Goal: Information Seeking & Learning: Learn about a topic

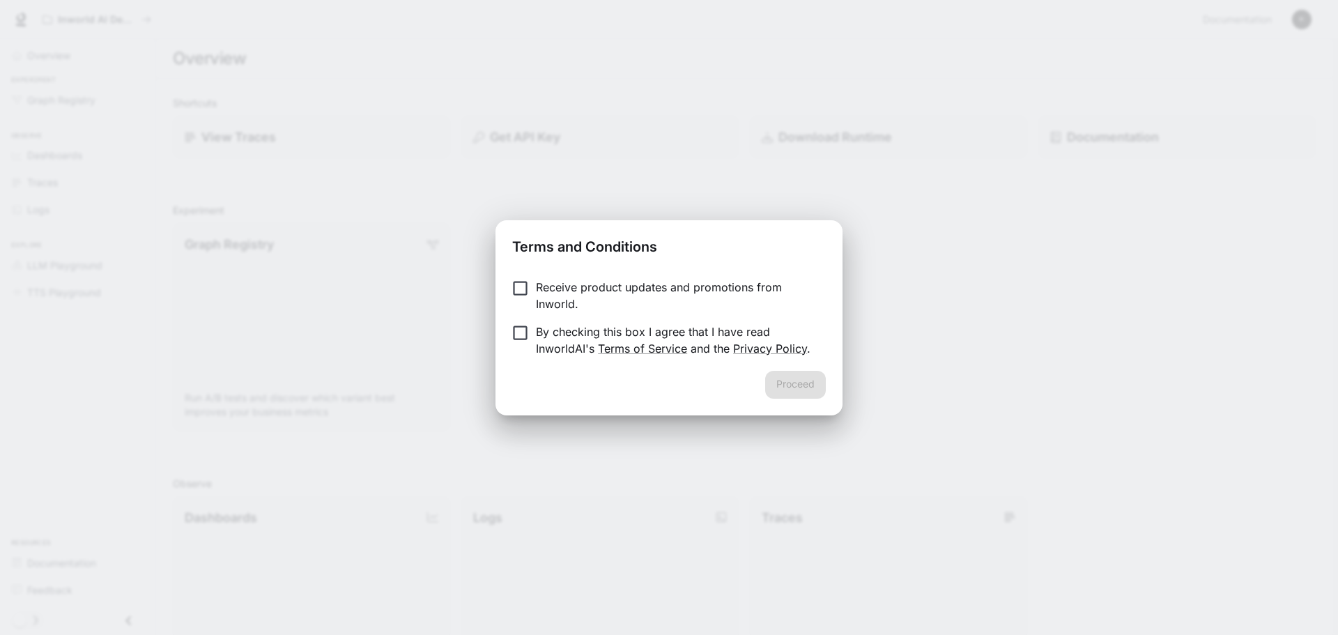
click at [656, 332] on p "By checking this box I agree that I have read InworldAI's Terms of Service and …" at bounding box center [675, 339] width 279 height 33
click at [813, 393] on button "Proceed" at bounding box center [795, 385] width 61 height 28
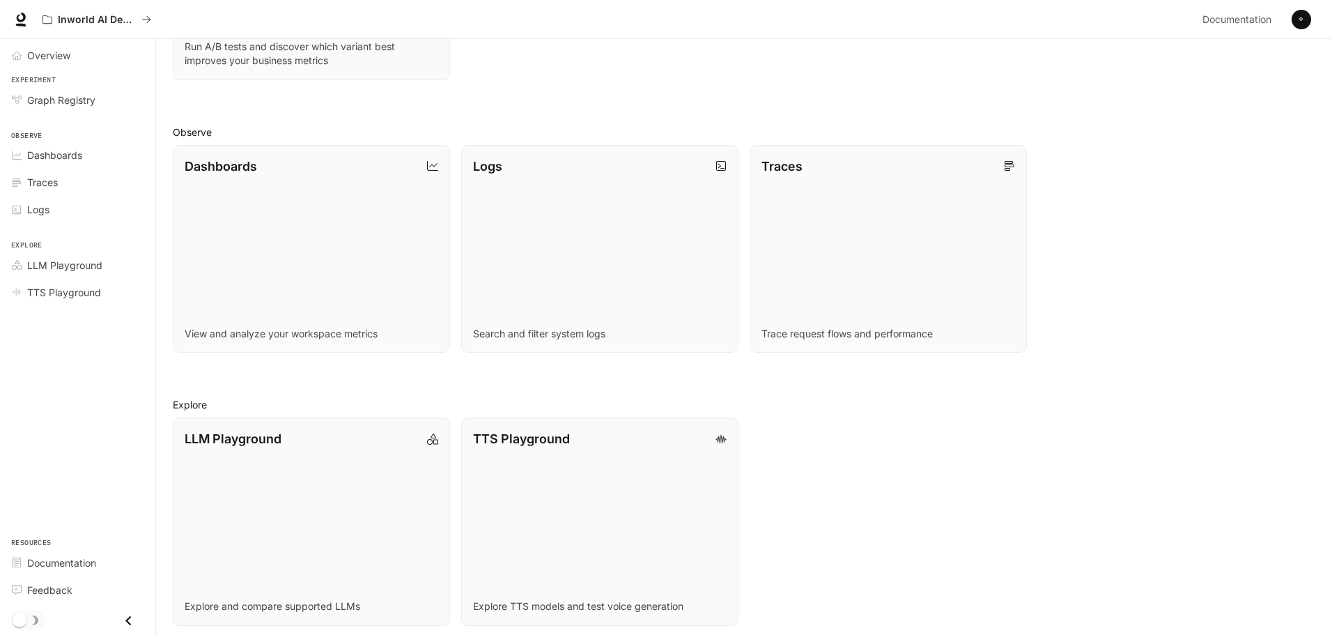
scroll to position [359, 0]
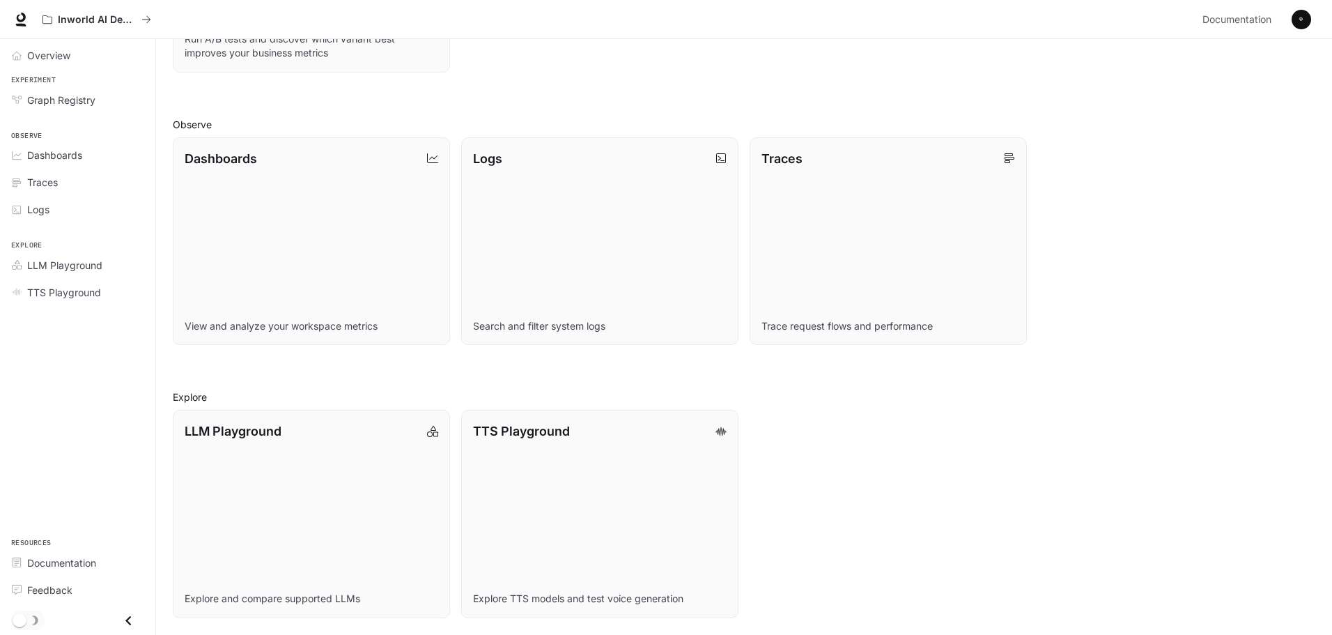
click at [1115, 453] on div "LLM Playground Explore and compare supported LLMs TTS Playground Explore TTS mo…" at bounding box center [739, 508] width 1154 height 219
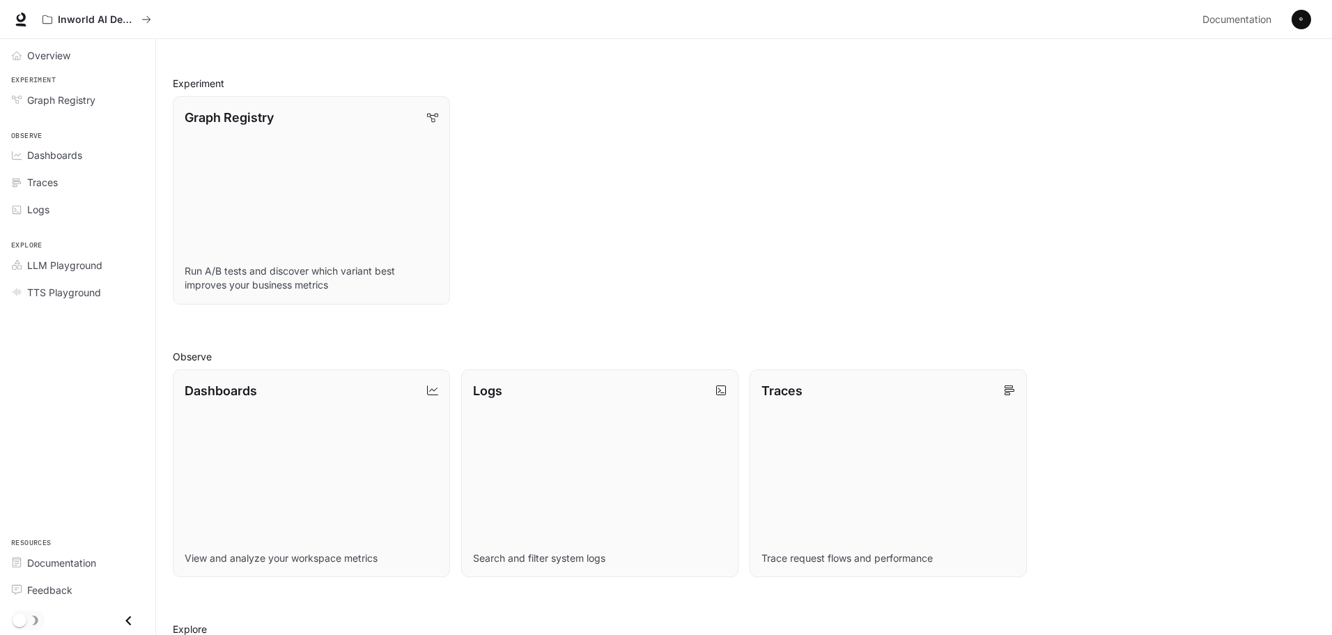
scroll to position [0, 0]
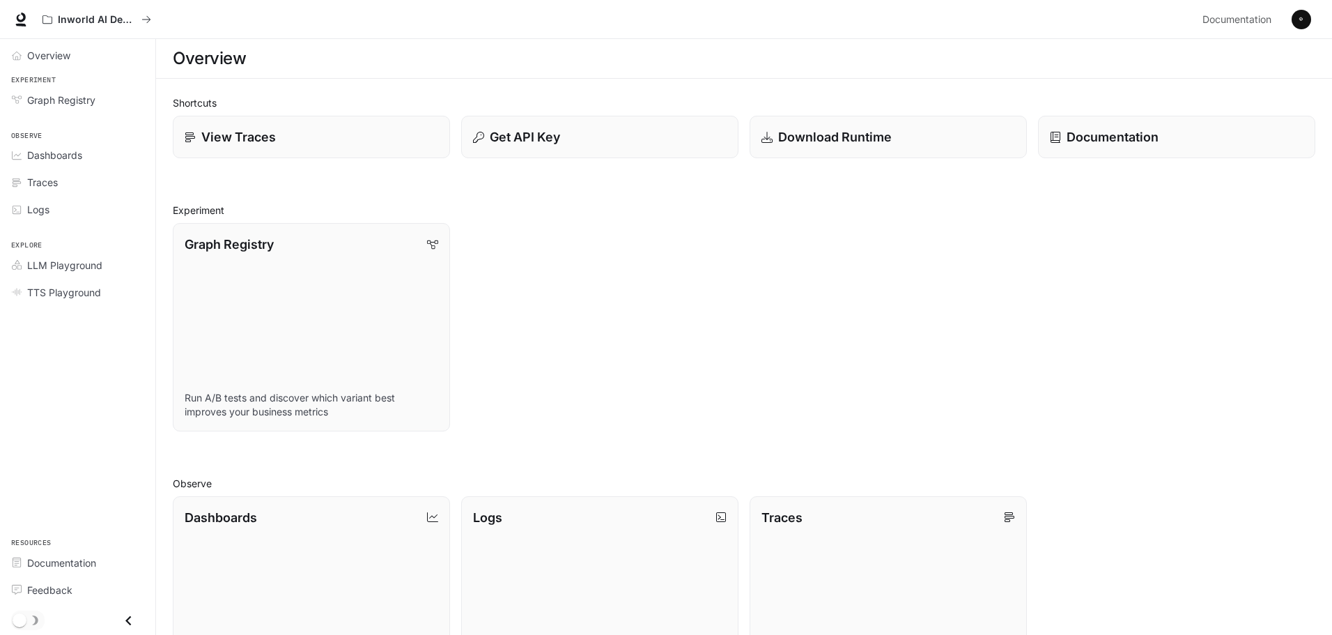
click at [660, 264] on div "Graph Registry Run A/B tests and discover which variant best improves your busi…" at bounding box center [739, 321] width 1154 height 219
click at [26, 269] on span "LLM Playground" at bounding box center [19, 265] width 15 height 10
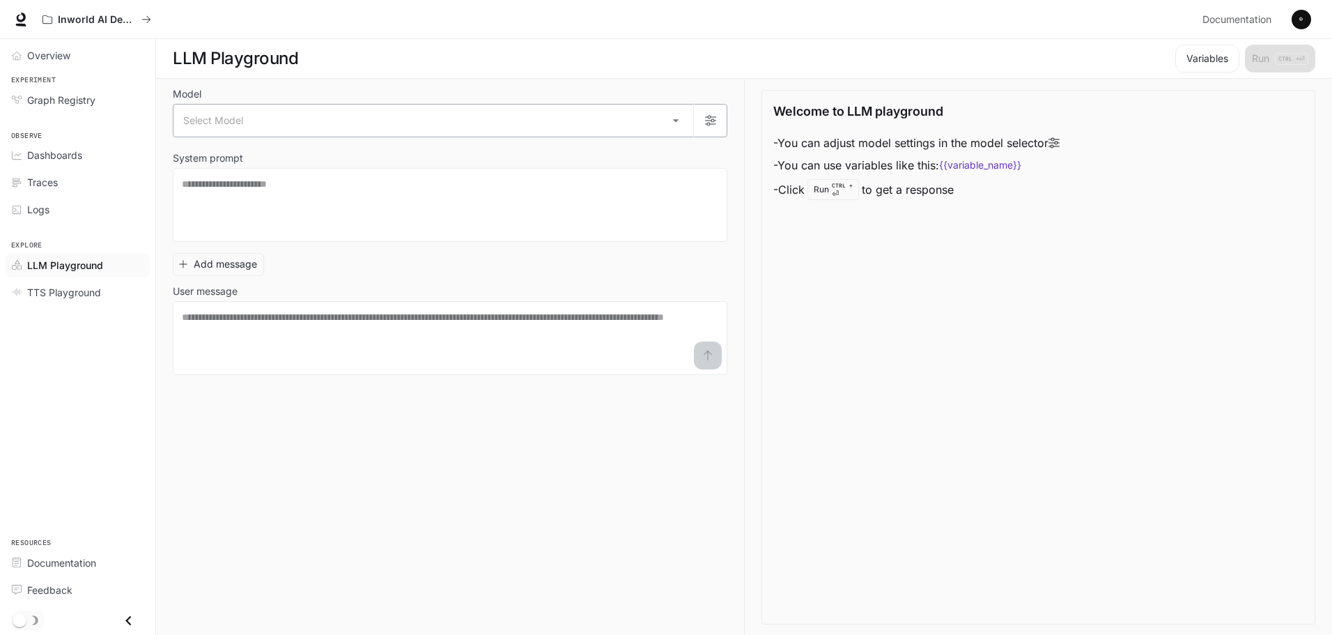
click at [252, 118] on body "Skip to main content Inworld AI Demos Documentation Documentation Portal Overvi…" at bounding box center [666, 317] width 1332 height 635
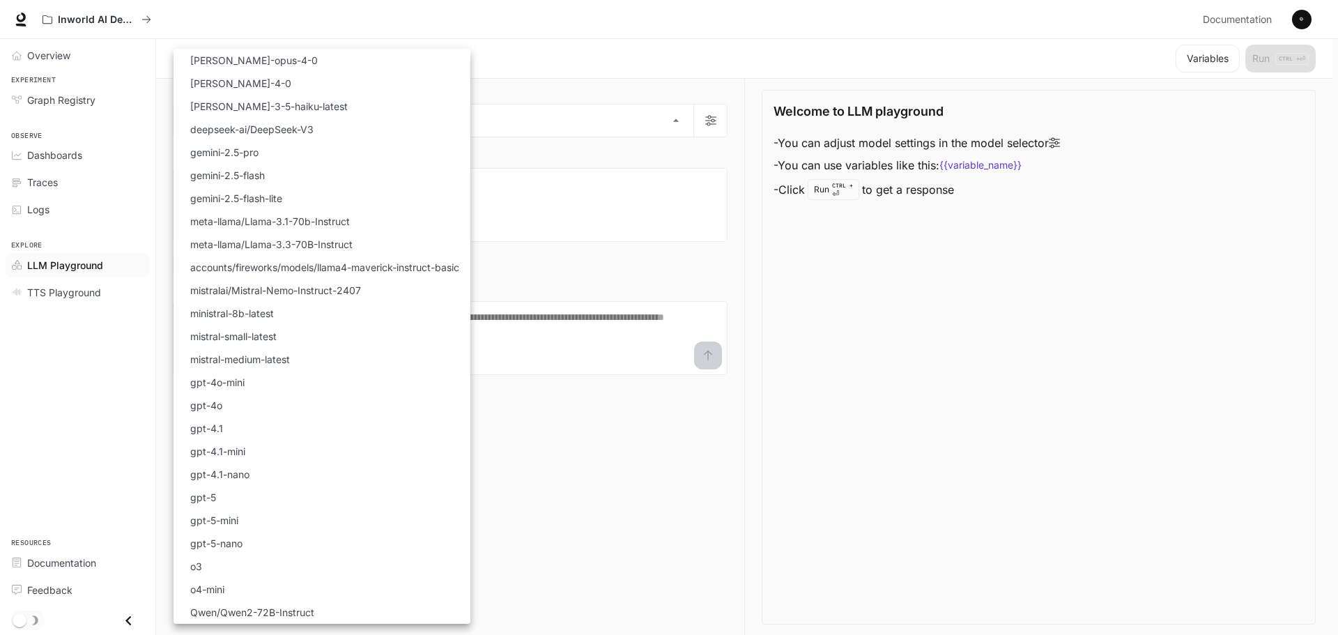
click at [72, 191] on div at bounding box center [669, 317] width 1338 height 635
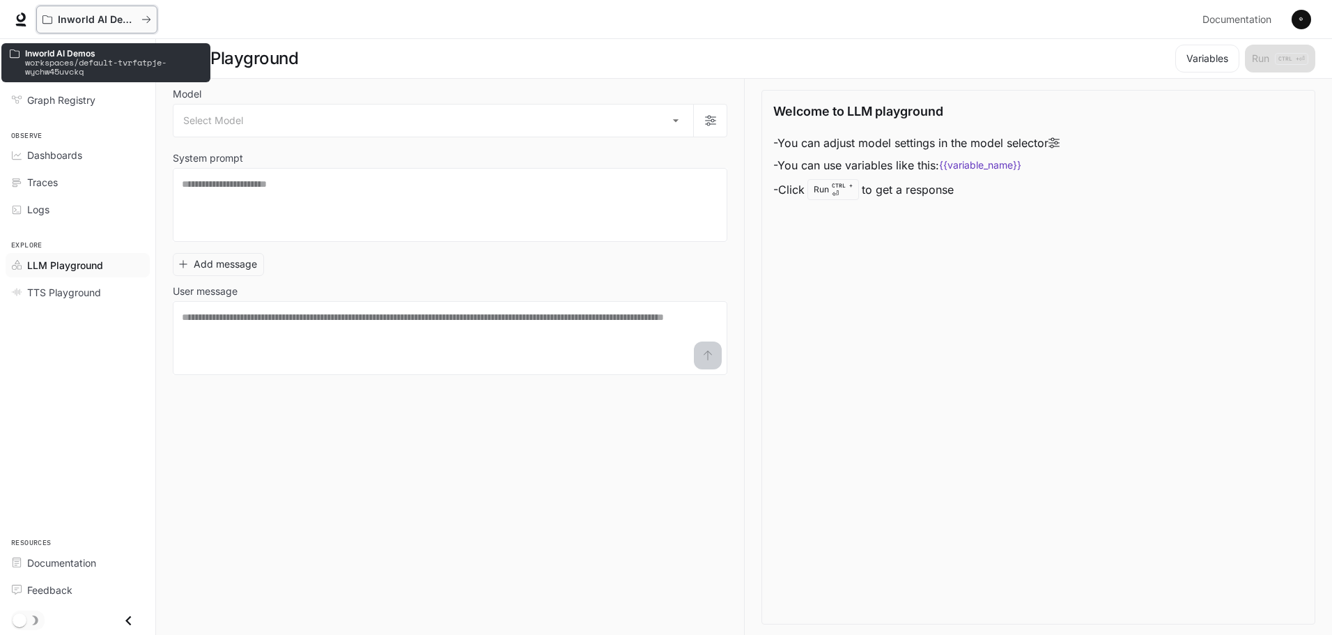
click at [85, 21] on p "Inworld AI Demos" at bounding box center [97, 20] width 78 height 12
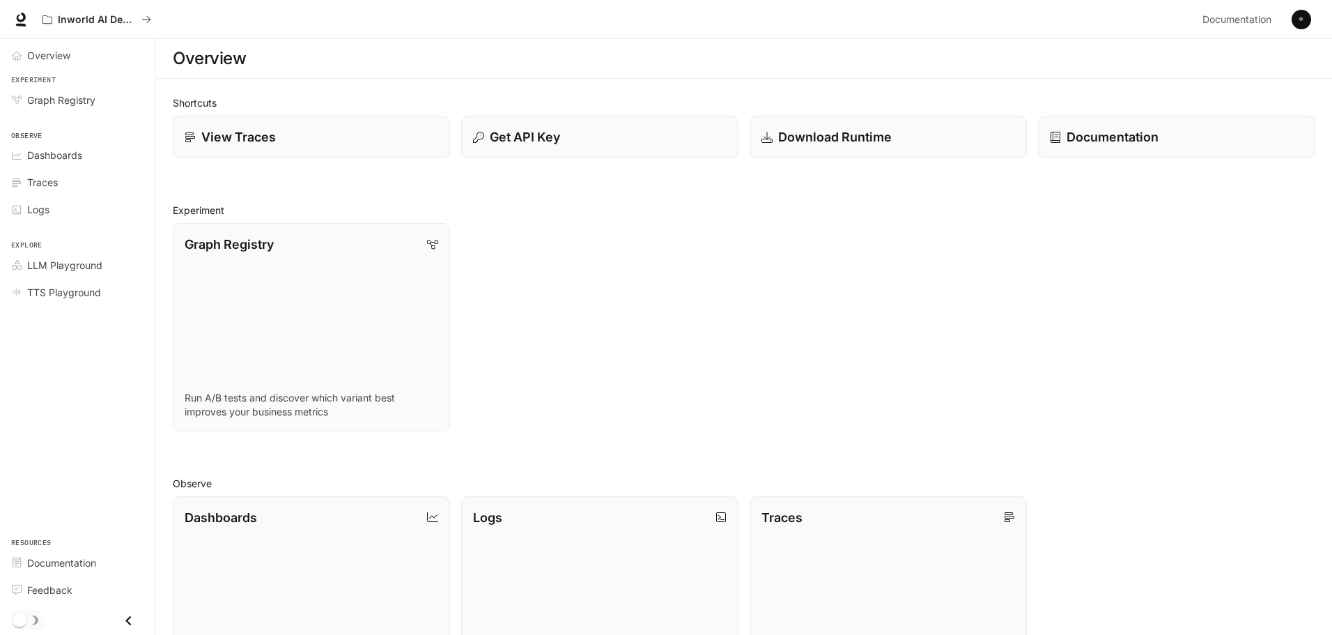
click at [564, 216] on div "Graph Registry Run A/B tests and discover which variant best improves your busi…" at bounding box center [739, 321] width 1154 height 219
click at [632, 141] on div "Get API Key" at bounding box center [600, 137] width 256 height 19
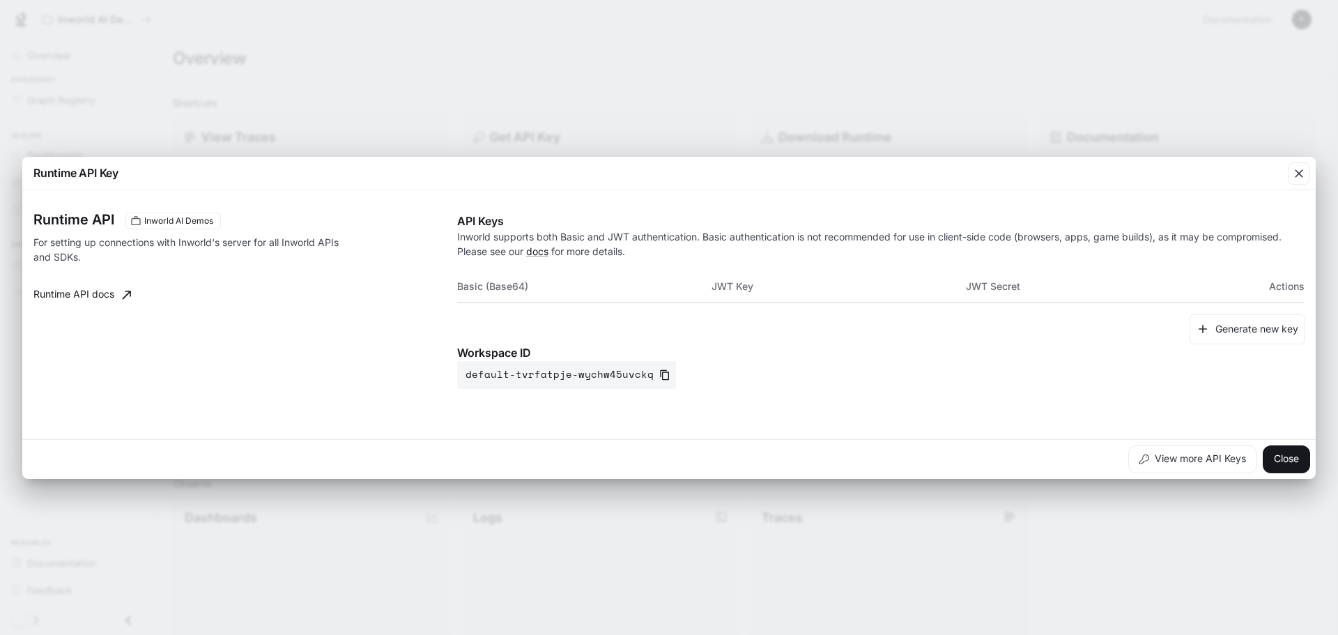
click at [511, 102] on div "Runtime API Key Runtime API Inworld AI Demos For setting up connections with In…" at bounding box center [669, 317] width 1338 height 635
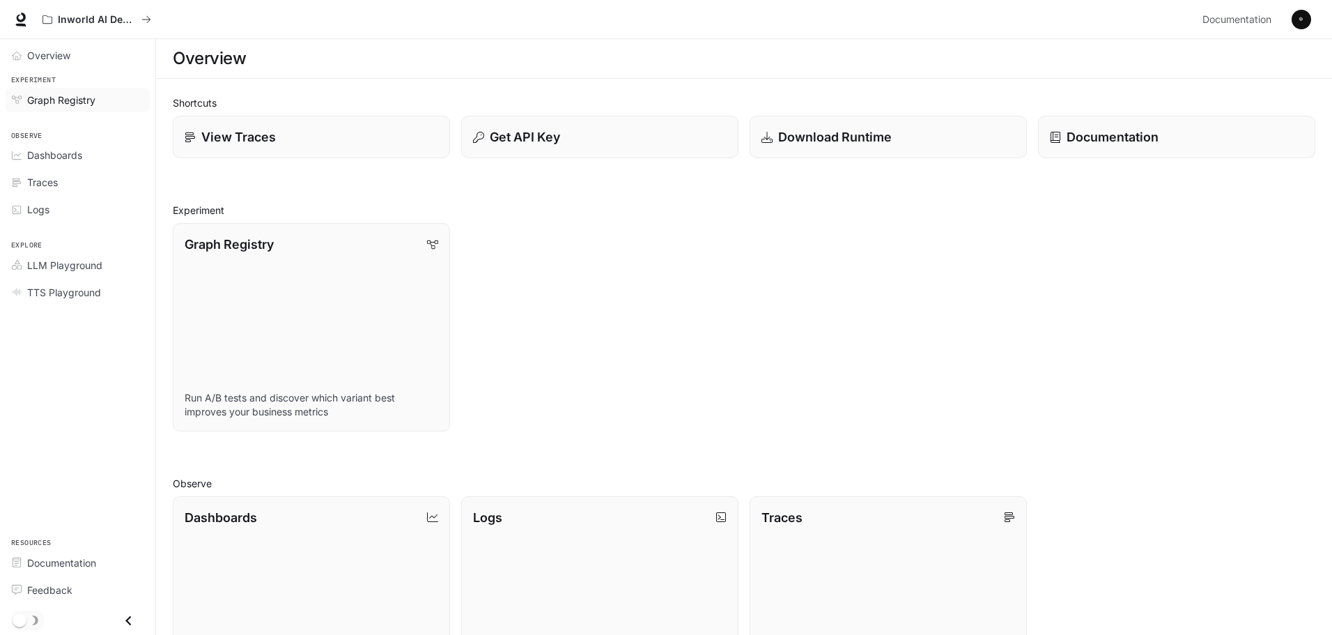
click at [79, 103] on span "Graph Registry" at bounding box center [61, 100] width 68 height 15
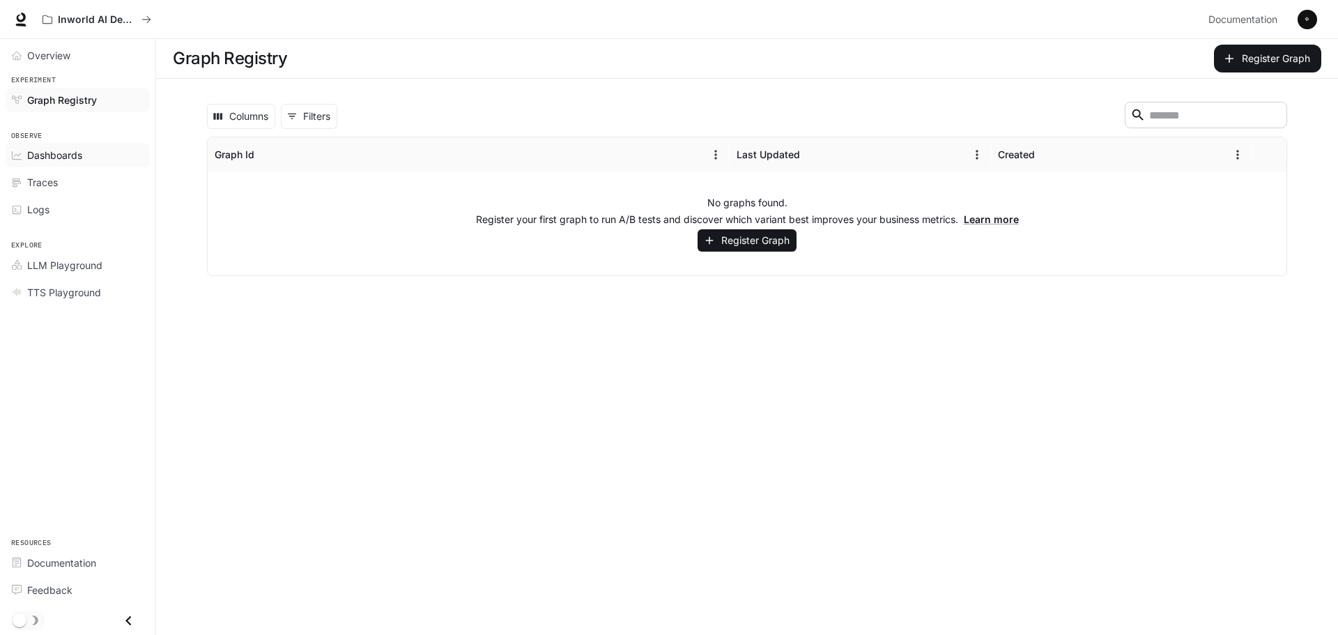
click at [57, 159] on span "Dashboards" at bounding box center [54, 155] width 55 height 15
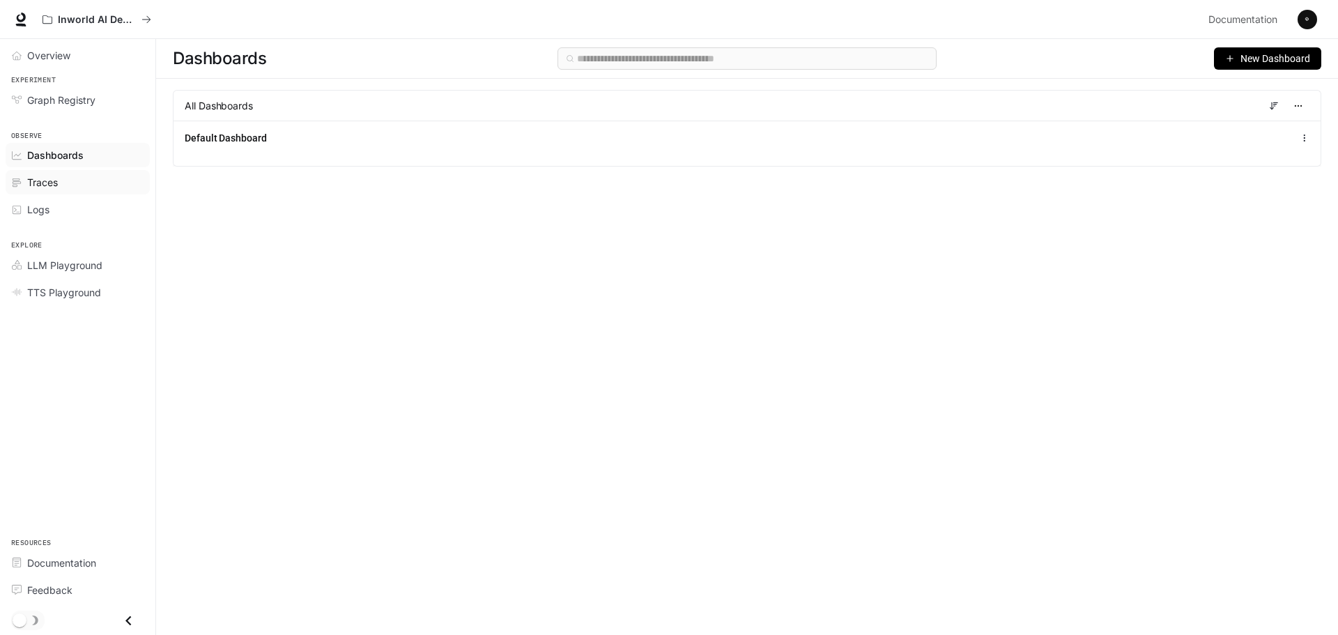
click at [72, 185] on div "Traces" at bounding box center [85, 182] width 116 height 15
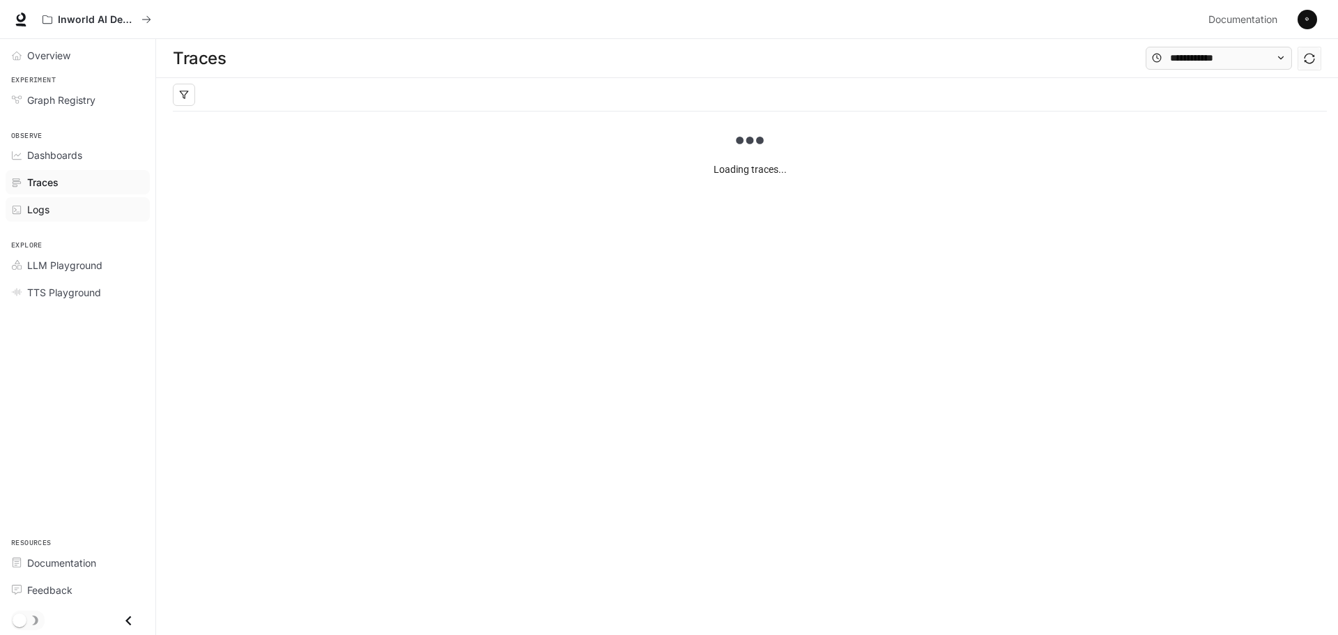
click at [82, 210] on div "Logs" at bounding box center [85, 209] width 116 height 15
click at [90, 272] on span "LLM Playground" at bounding box center [64, 265] width 75 height 15
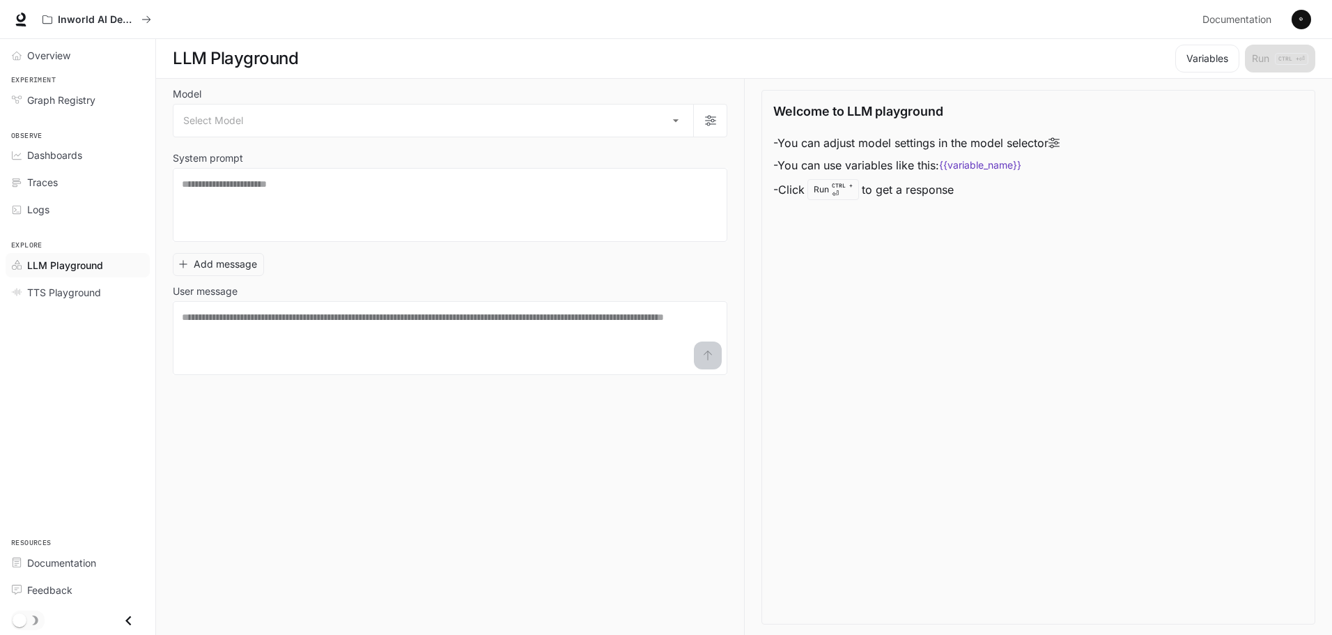
click at [137, 622] on icon "Close drawer" at bounding box center [128, 620] width 19 height 19
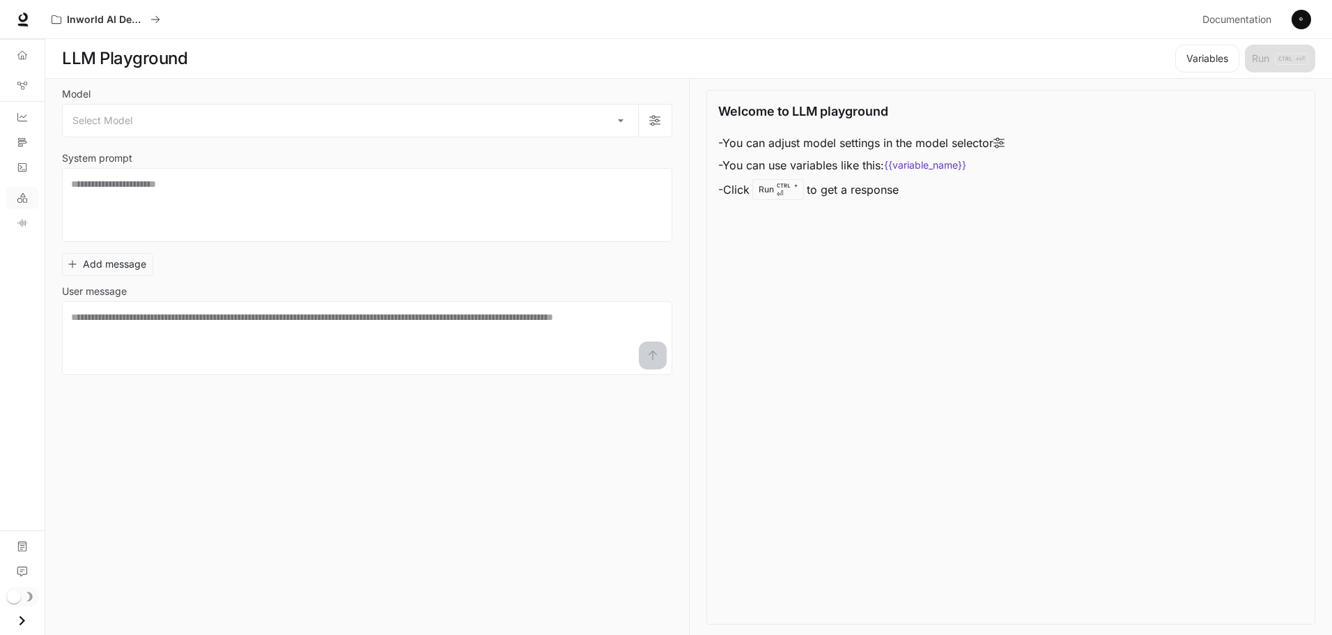
click at [23, 620] on icon "Open drawer" at bounding box center [22, 620] width 19 height 19
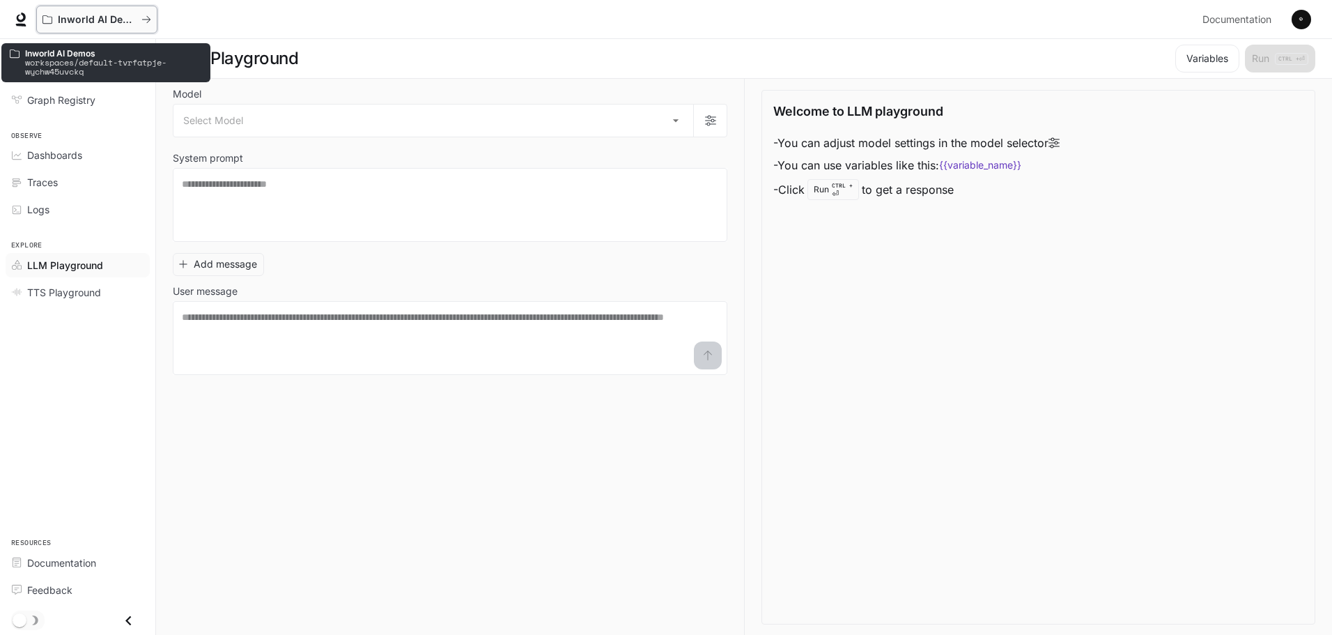
click at [124, 27] on button "Inworld AI Demos" at bounding box center [96, 20] width 121 height 28
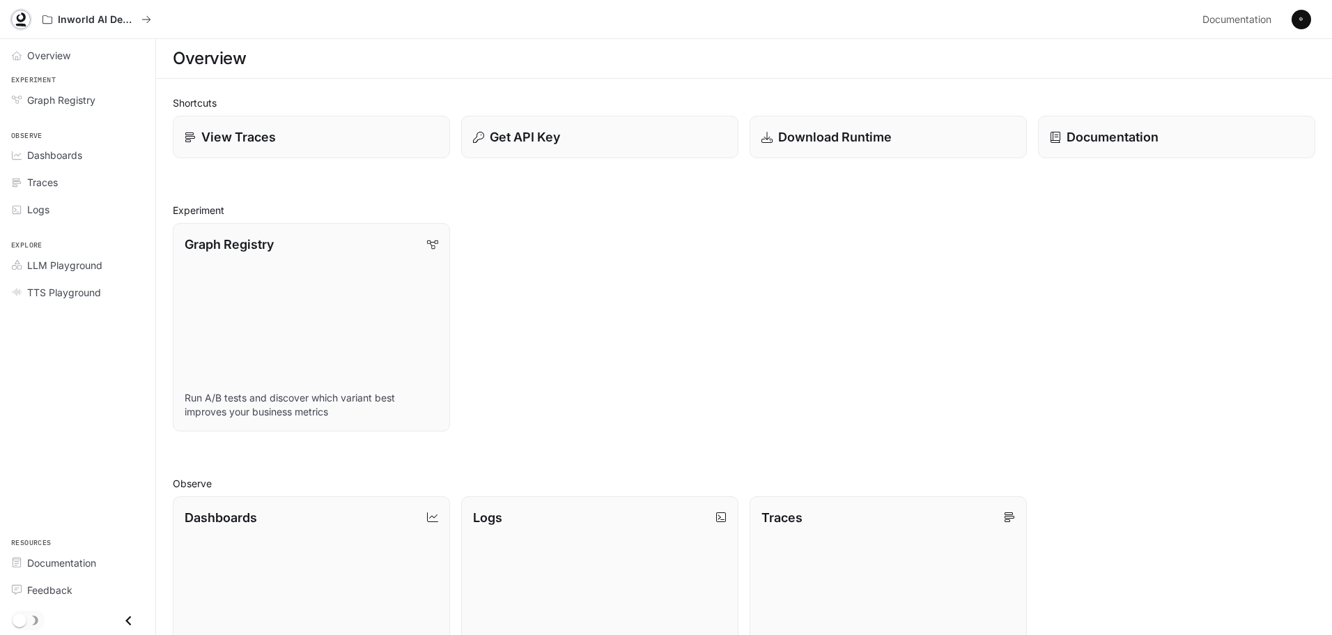
click at [15, 19] on icon at bounding box center [21, 20] width 14 height 14
click at [979, 240] on div "Graph Registry Run A/B tests and discover which variant best improves your busi…" at bounding box center [739, 321] width 1154 height 219
click at [1238, 15] on span "Documentation" at bounding box center [1237, 19] width 69 height 17
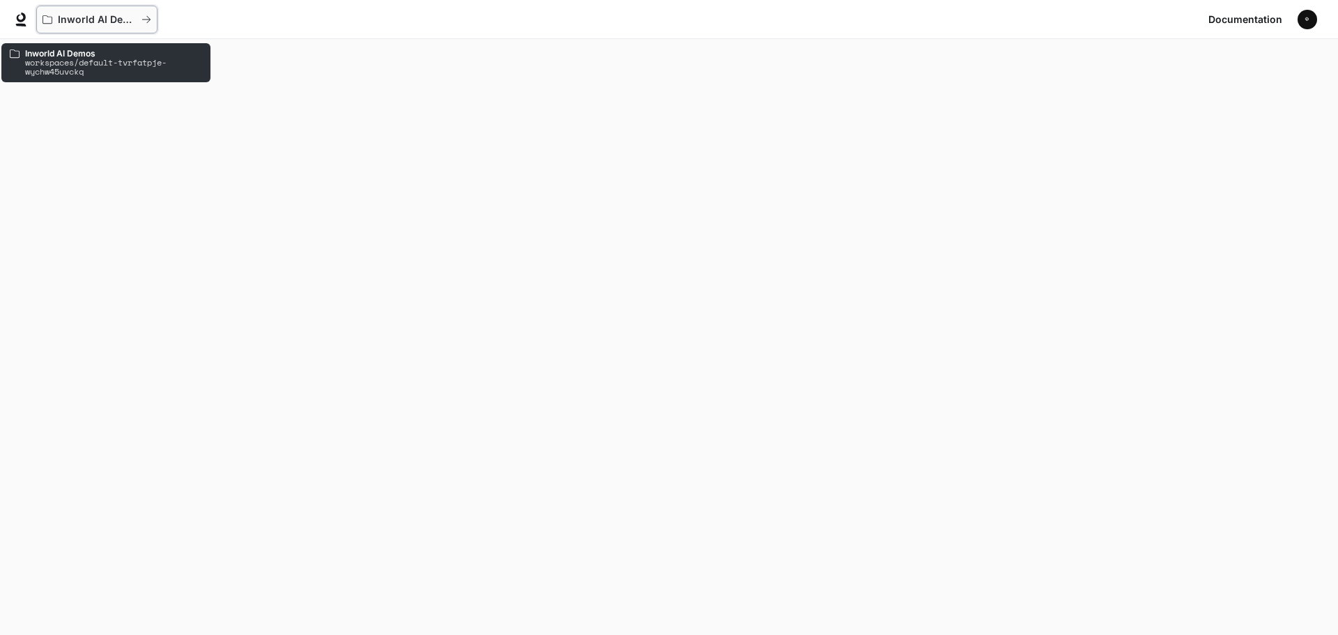
click at [92, 8] on button "Inworld AI Demos" at bounding box center [96, 20] width 121 height 28
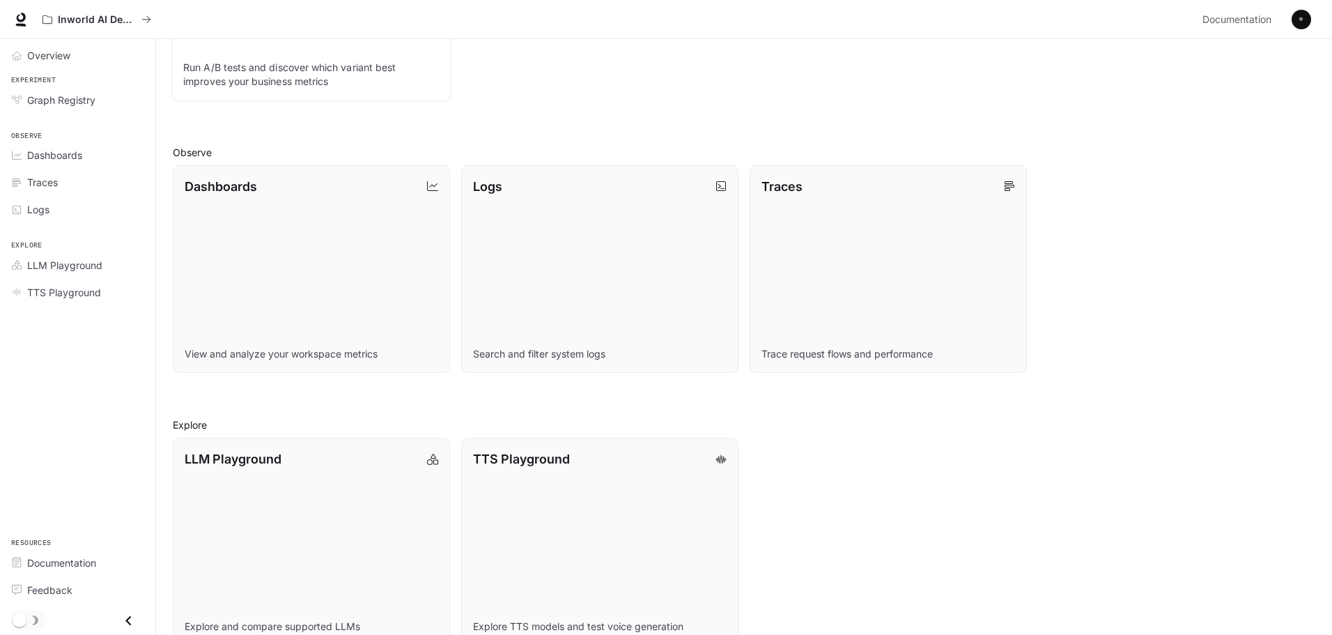
scroll to position [359, 0]
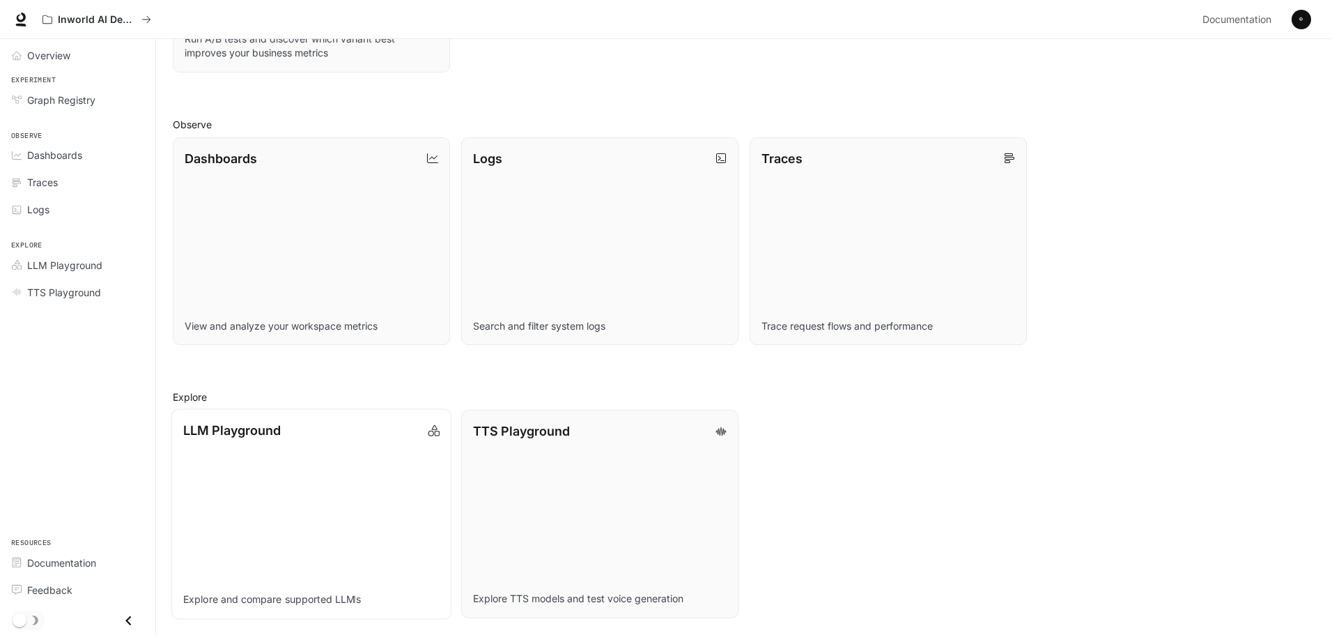
click at [199, 533] on link "LLM Playground Explore and compare supported LLMs" at bounding box center [311, 514] width 280 height 210
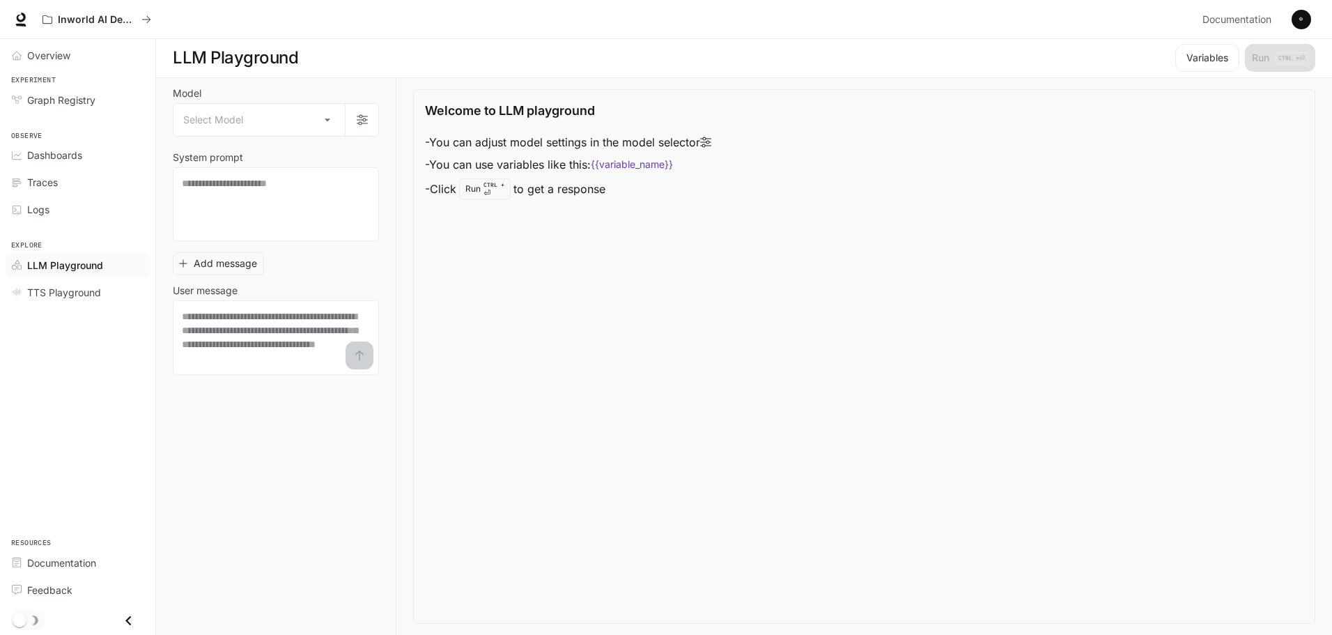
scroll to position [1, 0]
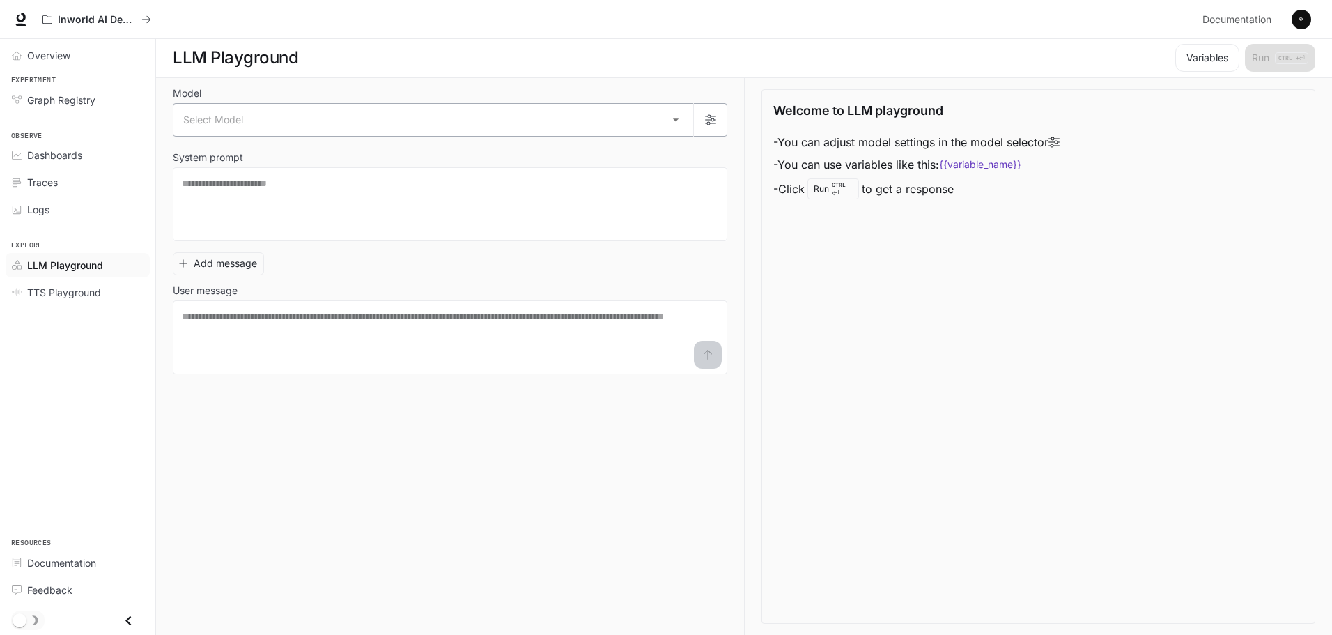
click at [382, 112] on body "Skip to main content Inworld AI Demos Documentation Documentation Portal Overvi…" at bounding box center [666, 316] width 1332 height 635
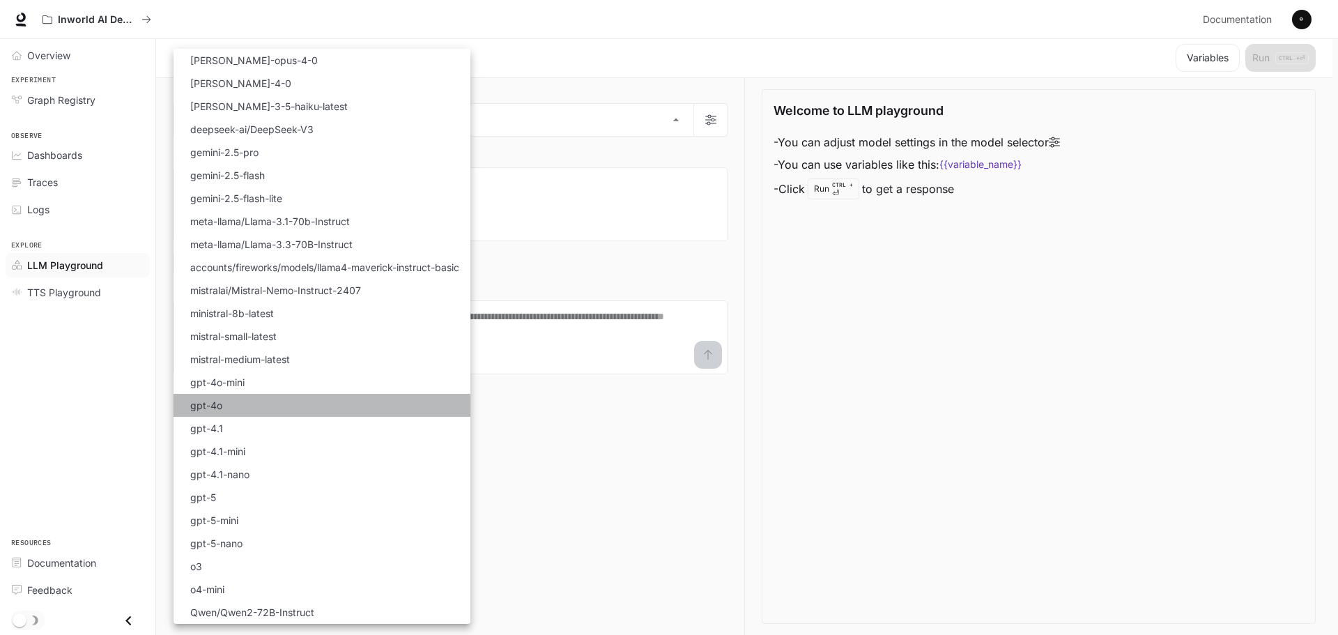
click at [312, 409] on li "gpt-4o" at bounding box center [322, 405] width 297 height 23
type input "******"
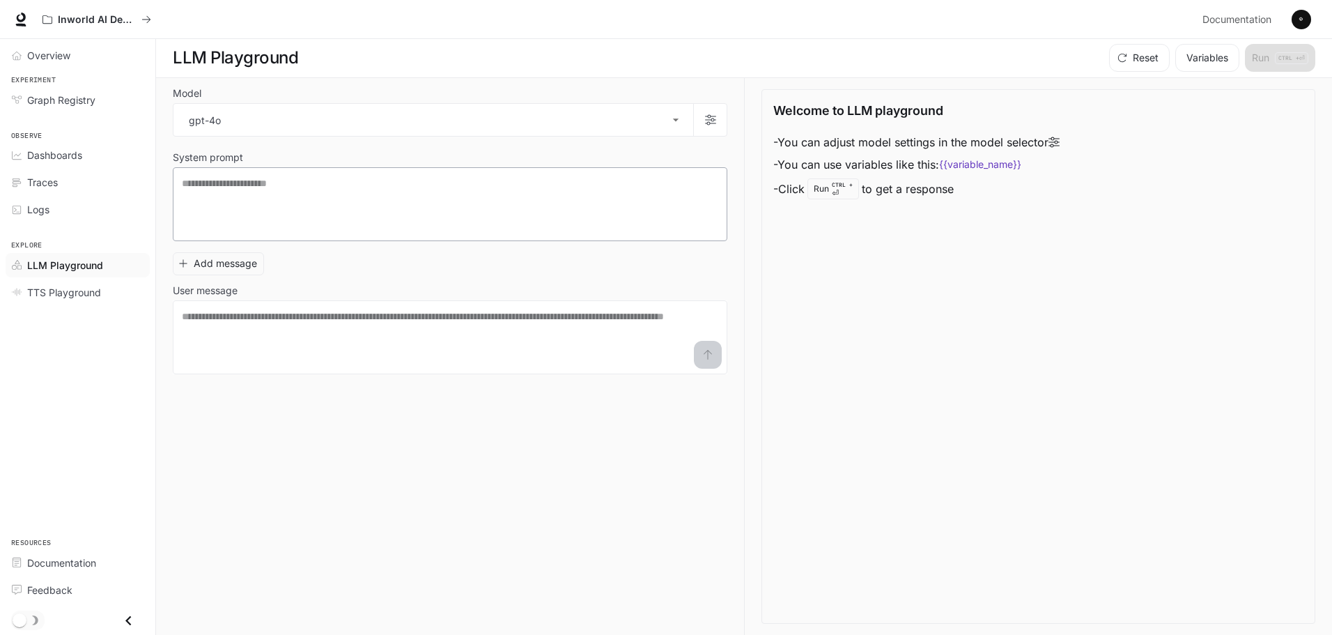
click at [447, 233] on div "* ​" at bounding box center [450, 204] width 555 height 74
click at [217, 261] on button "Add message" at bounding box center [218, 263] width 91 height 23
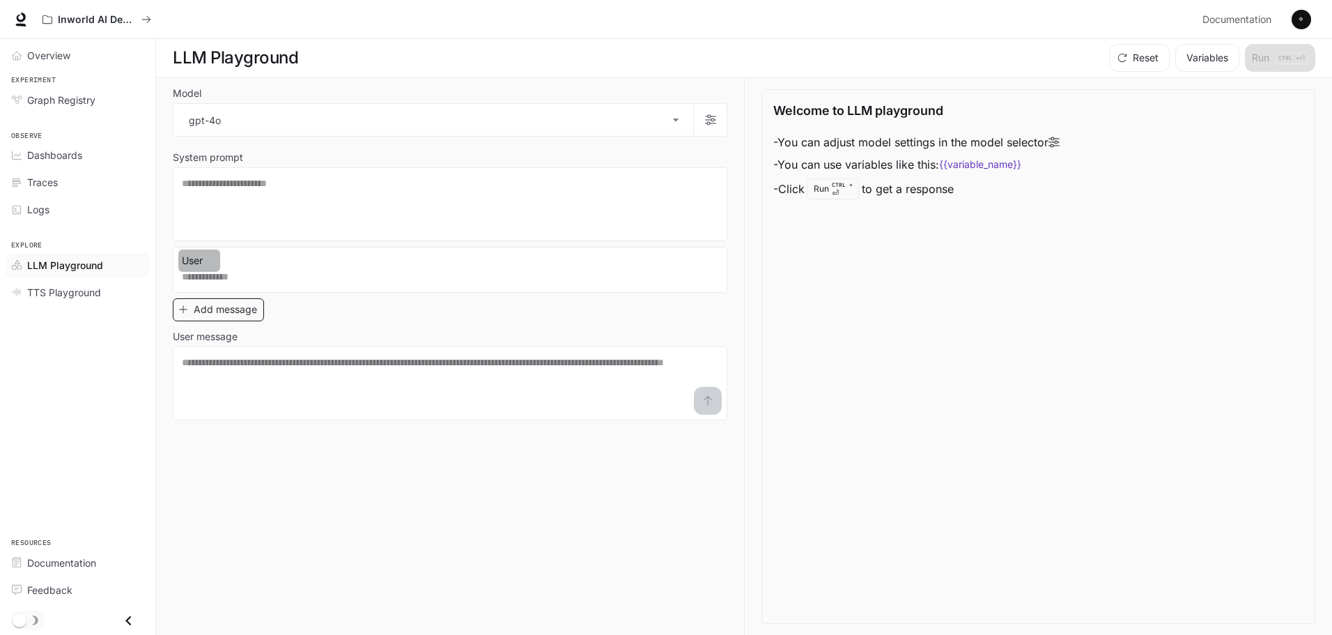
click at [217, 261] on icon "button" at bounding box center [213, 261] width 10 height 10
click at [217, 261] on div at bounding box center [669, 317] width 1338 height 635
click at [704, 264] on button "button" at bounding box center [715, 263] width 22 height 22
